Goal: Transaction & Acquisition: Purchase product/service

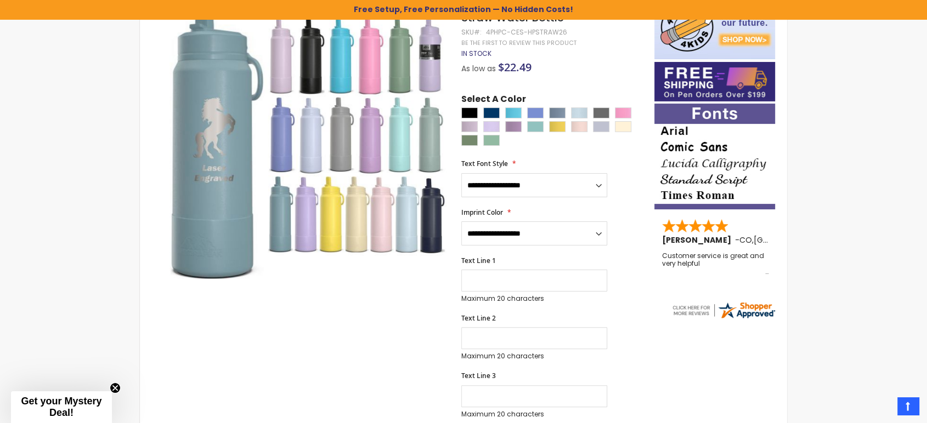
scroll to position [487, 0]
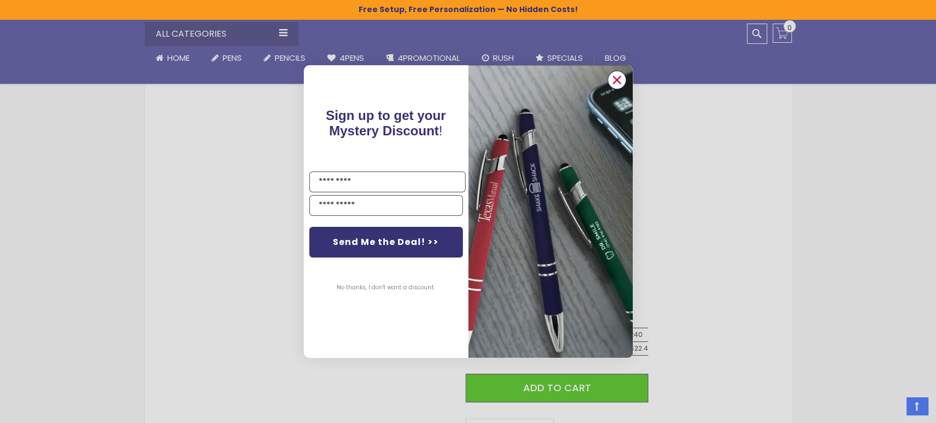
click at [614, 78] on circle "Close dialog" at bounding box center [616, 80] width 16 height 16
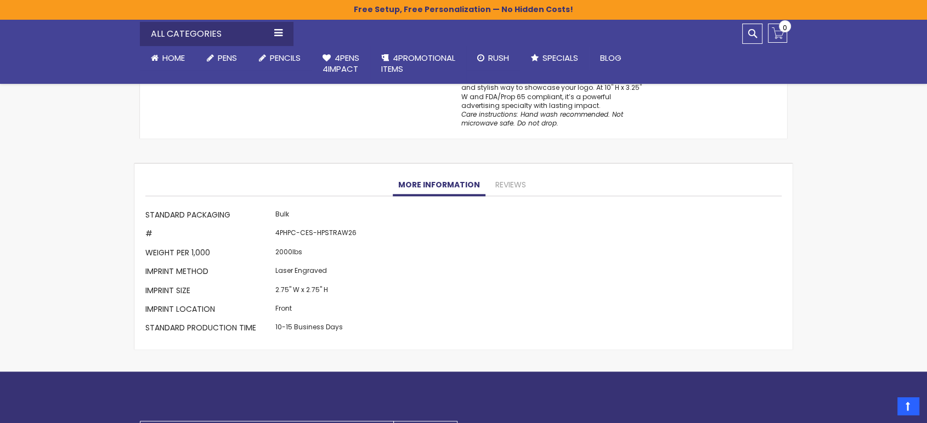
scroll to position [974, 0]
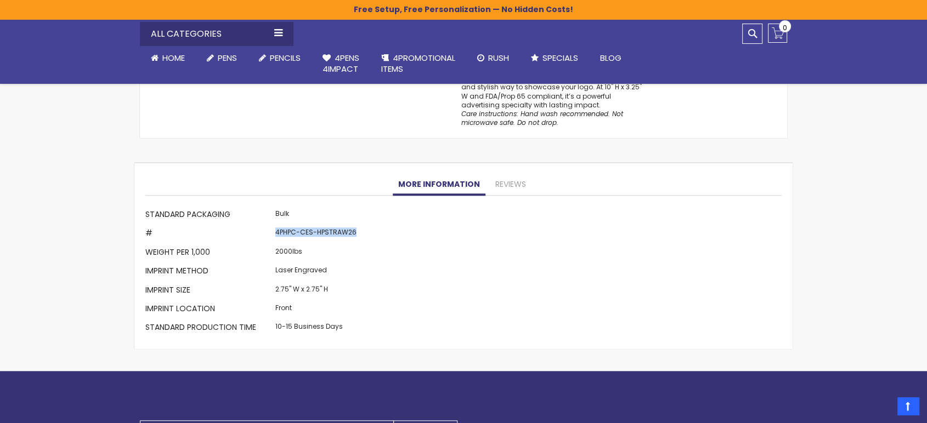
drag, startPoint x: 354, startPoint y: 232, endPoint x: 274, endPoint y: 231, distance: 79.5
click at [274, 231] on td "4PHPC-CES-HPSTRAW26" at bounding box center [316, 234] width 87 height 19
copy td "4PHPC-CES-HPSTRAW26"
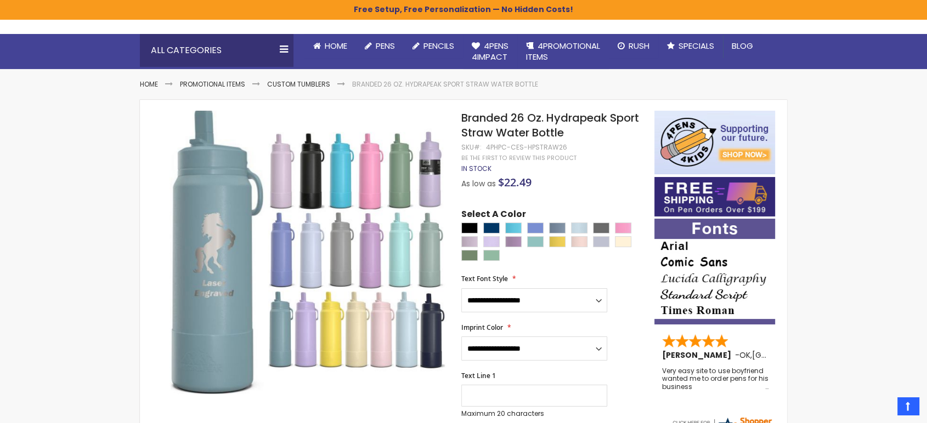
scroll to position [61, 0]
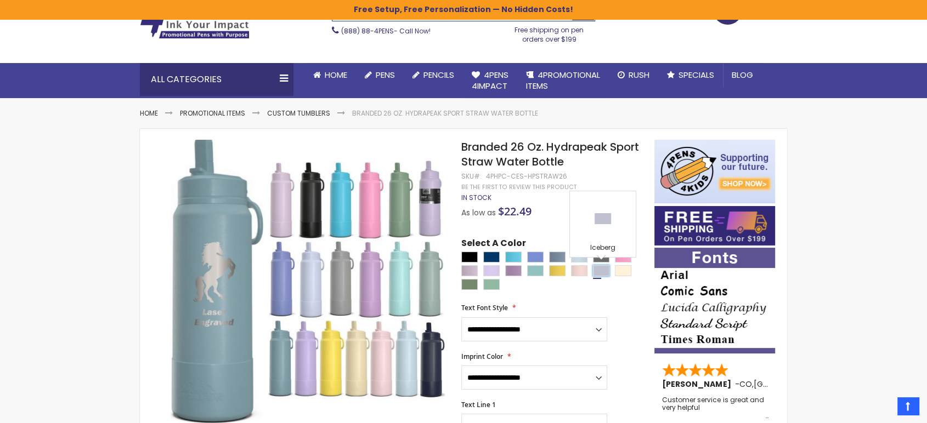
click at [596, 271] on div "Iceberg" at bounding box center [601, 270] width 16 height 11
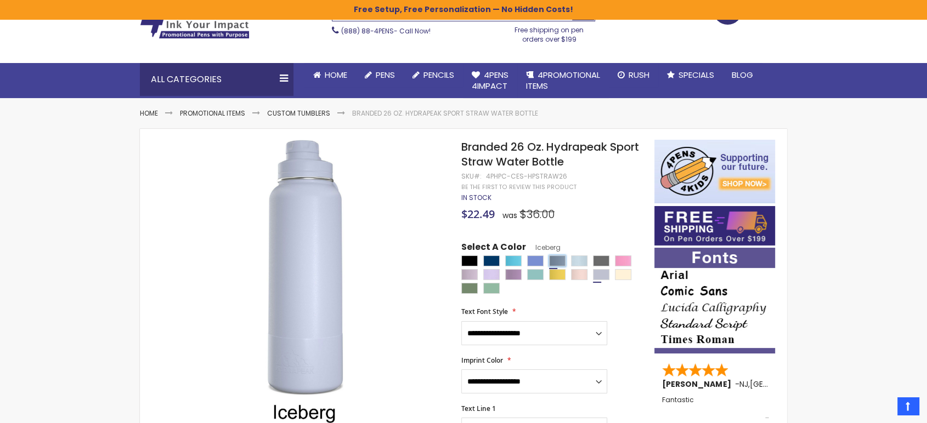
click at [553, 257] on div "Modern Blue" at bounding box center [557, 261] width 16 height 11
type input "****"
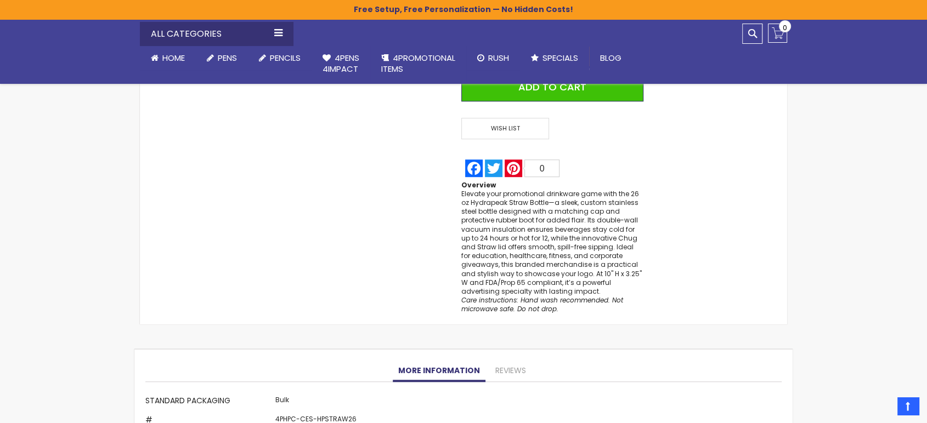
scroll to position [1035, 0]
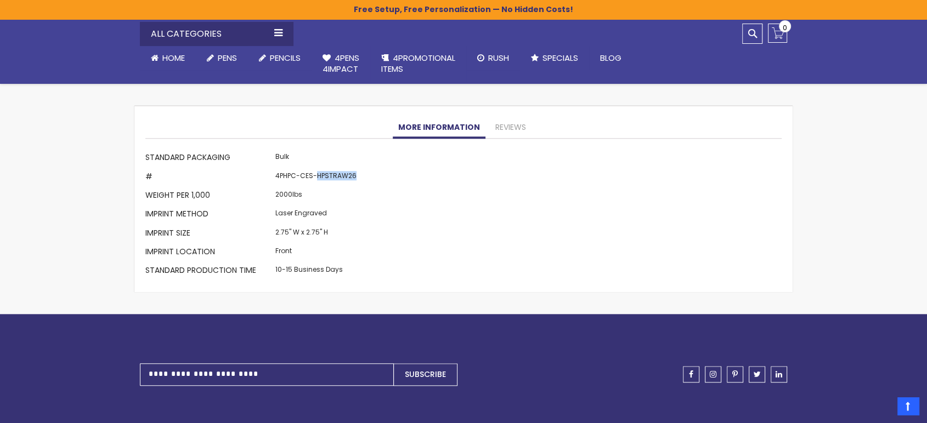
drag, startPoint x: 314, startPoint y: 171, endPoint x: 354, endPoint y: 174, distance: 40.1
click at [354, 174] on td "4PHPC-CES-HPSTRAW26" at bounding box center [316, 177] width 87 height 19
copy td "HPSTRAW26"
drag, startPoint x: 360, startPoint y: 173, endPoint x: 342, endPoint y: 181, distance: 20.6
click at [276, 181] on div "More Information Standard Packaging Bulk # 4PHPC-CES-HPSTRAW26 Weight per 1,000…" at bounding box center [463, 216] width 636 height 132
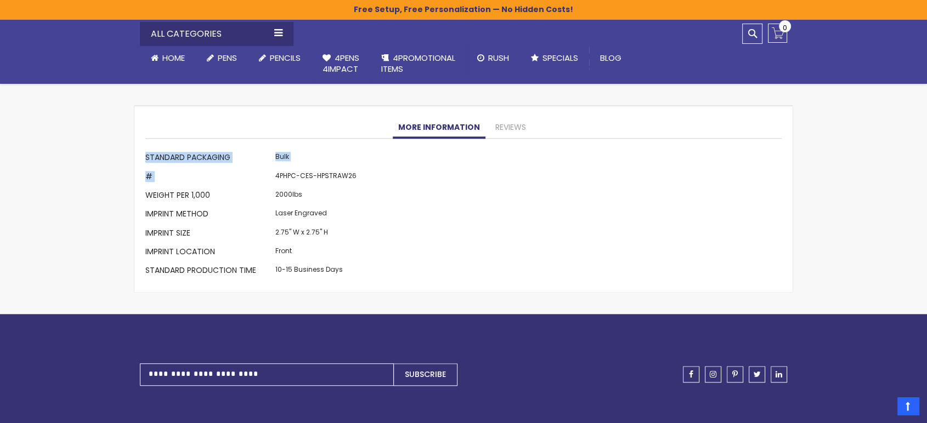
click at [382, 183] on div "More Information Standard Packaging Bulk # 4PHPC-CES-HPSTRAW26 Weight per 1,000…" at bounding box center [463, 216] width 636 height 132
drag, startPoint x: 370, startPoint y: 171, endPoint x: 307, endPoint y: 178, distance: 63.5
click at [307, 178] on div "More Information Standard Packaging Bulk # 4PHPC-CES-HPSTRAW26 Weight per 1,000…" at bounding box center [463, 216] width 636 height 132
click at [354, 189] on td "2000lbs" at bounding box center [316, 196] width 87 height 19
drag, startPoint x: 275, startPoint y: 178, endPoint x: 355, endPoint y: 177, distance: 80.1
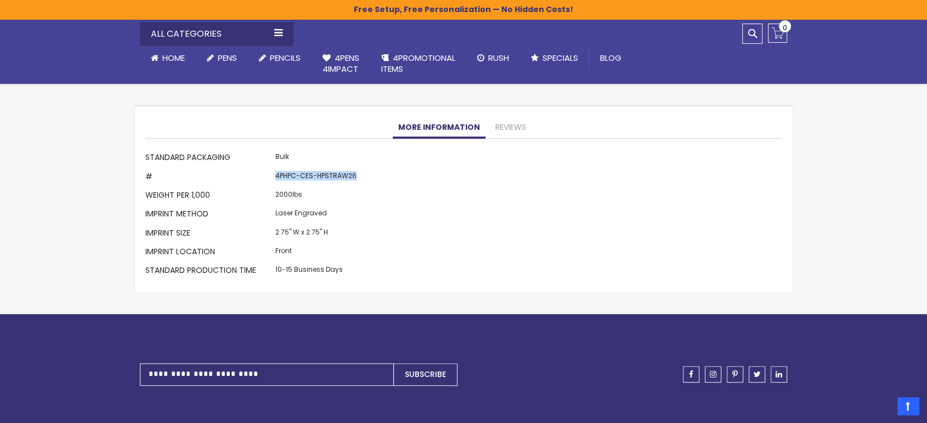
click at [355, 177] on td "4PHPC-CES-HPSTRAW26" at bounding box center [316, 177] width 87 height 19
copy td "4PHPC-CES-HPSTRAW26"
click at [359, 174] on div "More Information Standard Packaging Bulk # 4PHPC-CES-HPSTRAW26 Weight per 1,000…" at bounding box center [463, 216] width 636 height 132
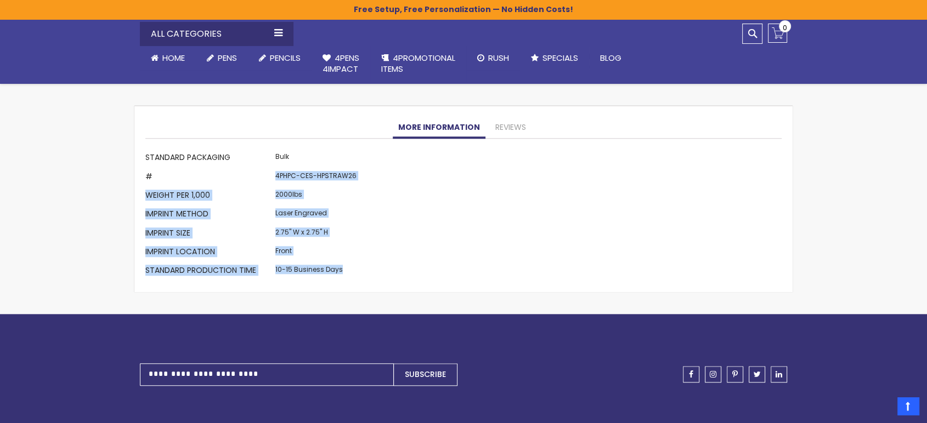
drag, startPoint x: 359, startPoint y: 174, endPoint x: 286, endPoint y: 178, distance: 73.0
click at [286, 178] on div "More Information Standard Packaging Bulk # 4PHPC-CES-HPSTRAW26 Weight per 1,000…" at bounding box center [463, 216] width 636 height 132
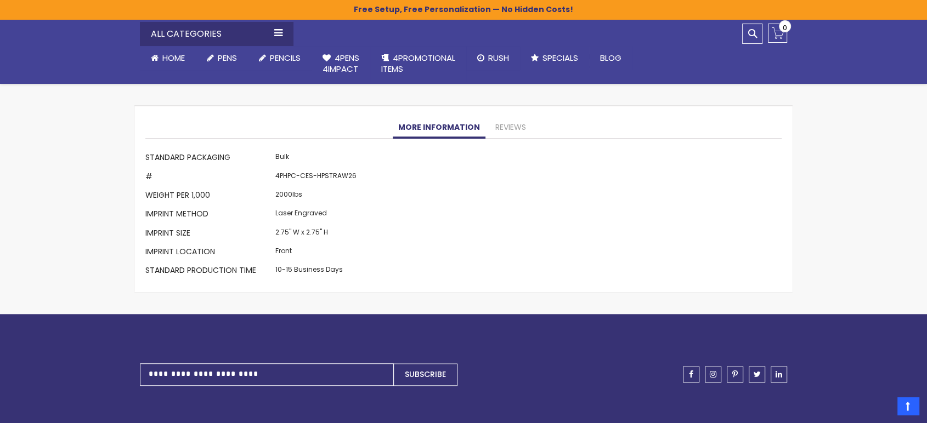
click at [381, 167] on div "More Information Standard Packaging Bulk # 4PHPC-CES-HPSTRAW26 Weight per 1,000…" at bounding box center [463, 216] width 636 height 132
drag, startPoint x: 357, startPoint y: 173, endPoint x: 322, endPoint y: 173, distance: 35.1
click at [322, 173] on div "More Information Standard Packaging Bulk # 4PHPC-CES-HPSTRAW26 Weight per 1,000…" at bounding box center [463, 216] width 636 height 132
click at [292, 174] on td "4PHPC-CES-HPSTRAW26" at bounding box center [316, 177] width 87 height 19
drag, startPoint x: 276, startPoint y: 175, endPoint x: 301, endPoint y: 175, distance: 24.7
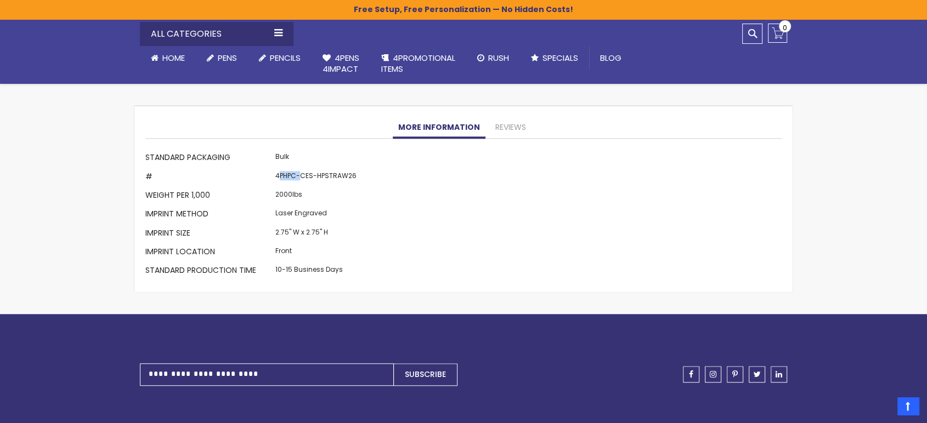
click at [301, 175] on td "4PHPC-CES-HPSTRAW26" at bounding box center [316, 177] width 87 height 19
drag, startPoint x: 275, startPoint y: 174, endPoint x: 351, endPoint y: 174, distance: 76.8
click at [351, 174] on td "4PHPC-CES-HPSTRAW26" at bounding box center [316, 177] width 87 height 19
copy td "4PHPC-CES-HPSTRAW26"
